Goal: Information Seeking & Learning: Learn about a topic

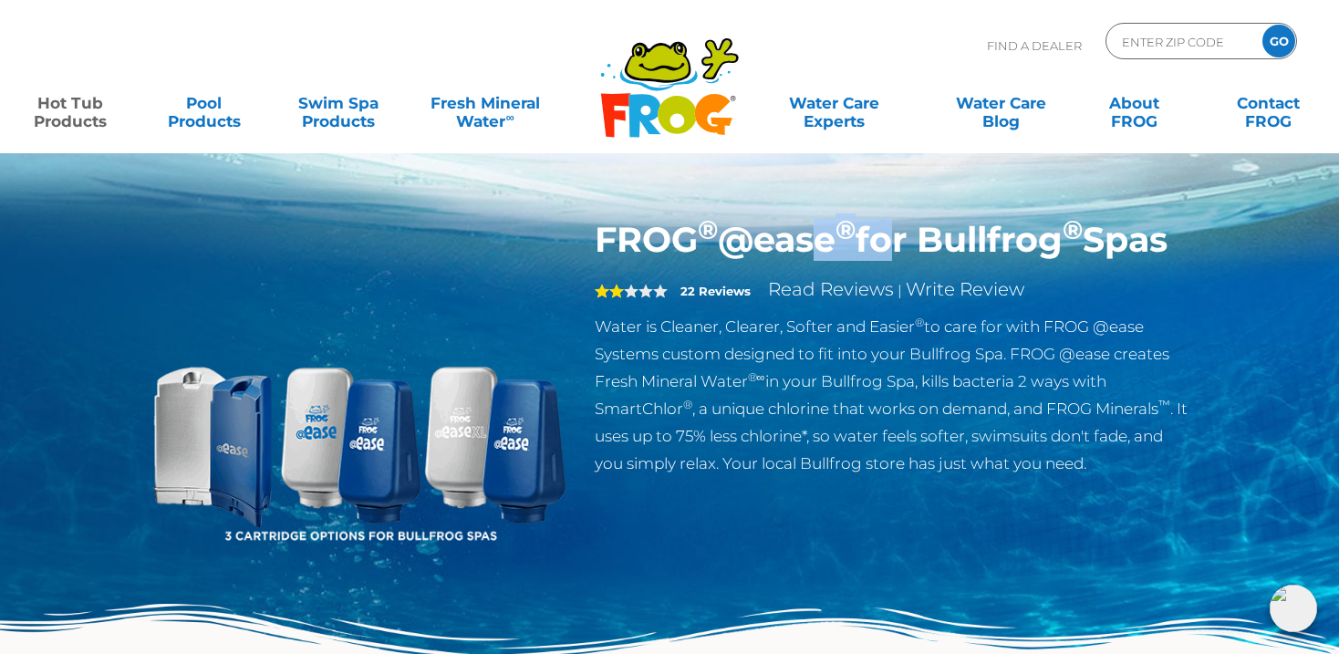
drag, startPoint x: 809, startPoint y: 242, endPoint x: 959, endPoint y: 255, distance: 150.2
click at [895, 242] on h1 "FROG ® @ease ® for Bullfrog ® Spas" at bounding box center [893, 240] width 596 height 42
click at [983, 257] on h1 "FROG ® @ease ® for Bullfrog ® Spas" at bounding box center [893, 240] width 596 height 42
drag, startPoint x: 936, startPoint y: 241, endPoint x: 1009, endPoint y: 241, distance: 73.0
click at [1009, 241] on h1 "FROG ® @ease ® for Bullfrog ® Spas" at bounding box center [893, 240] width 596 height 42
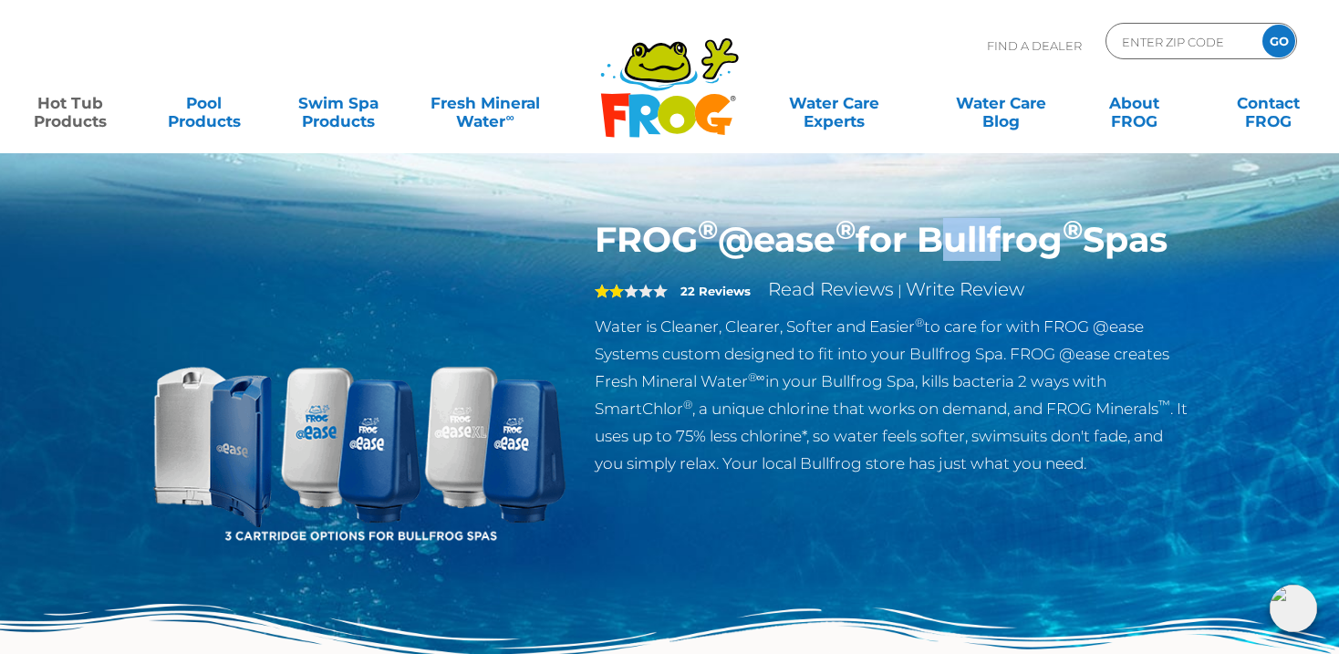
copy h1 "Bull"
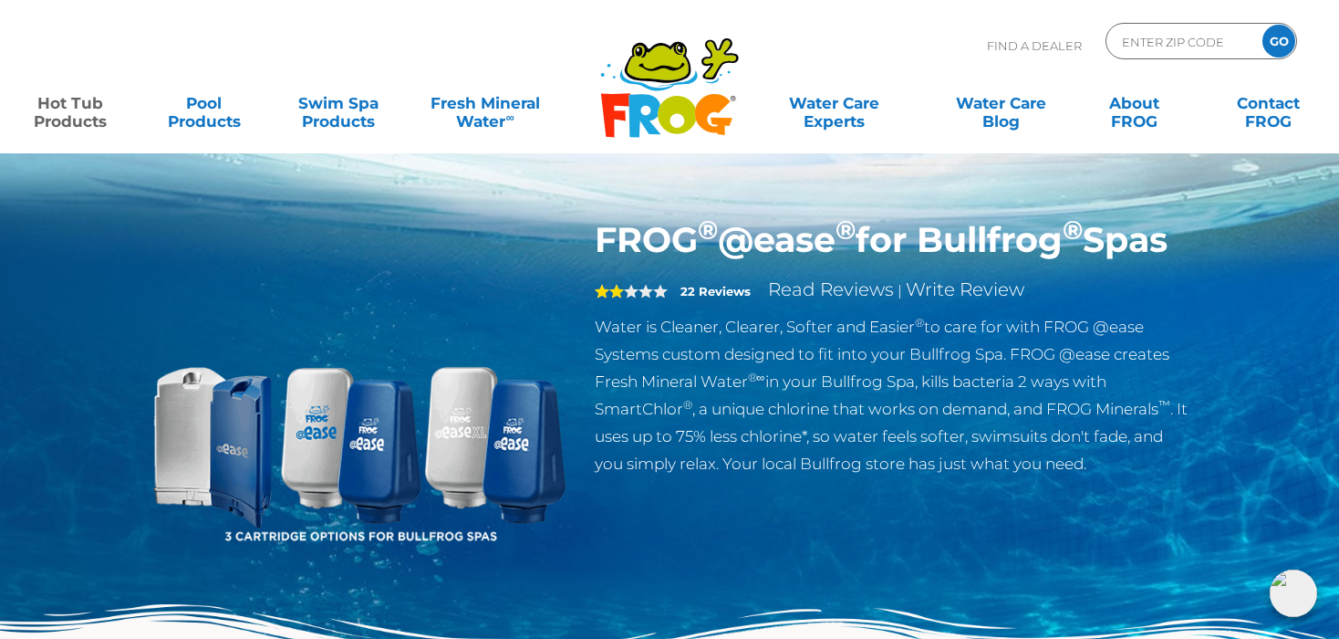
click at [928, 234] on h1 "FROG ® @ease ® for Bullfrog ® Spas" at bounding box center [893, 240] width 596 height 42
drag, startPoint x: 849, startPoint y: 423, endPoint x: 902, endPoint y: 420, distance: 53.0
click at [902, 420] on p "Water is Cleaner, Clearer, Softer and Easier ® to care for with FROG @ease Syst…" at bounding box center [893, 395] width 596 height 164
click at [831, 434] on p "Water is Cleaner, Clearer, Softer and Easier ® to care for with FROG @ease Syst…" at bounding box center [893, 395] width 596 height 164
